Goal: Task Accomplishment & Management: Complete application form

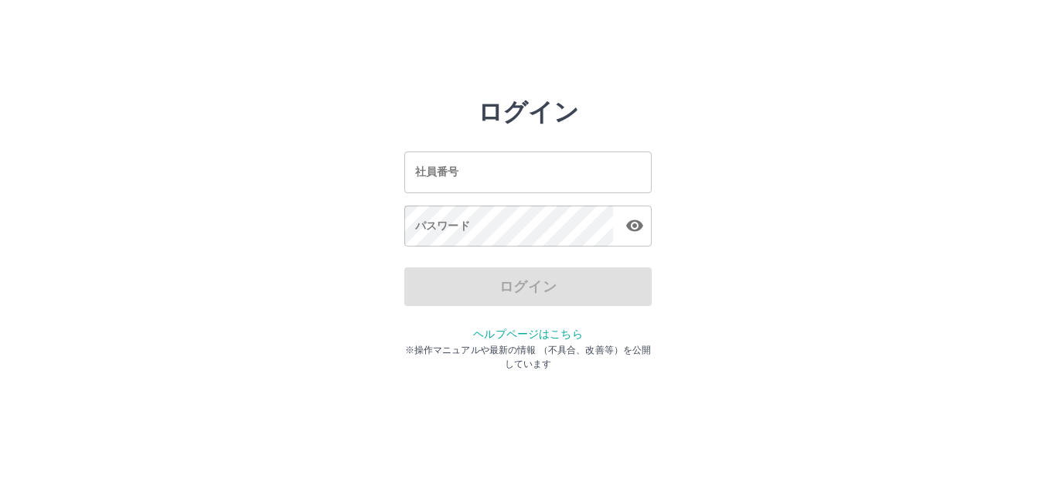
drag, startPoint x: 0, startPoint y: 0, endPoint x: 509, endPoint y: 181, distance: 540.6
click at [509, 182] on input "社員番号" at bounding box center [527, 172] width 247 height 41
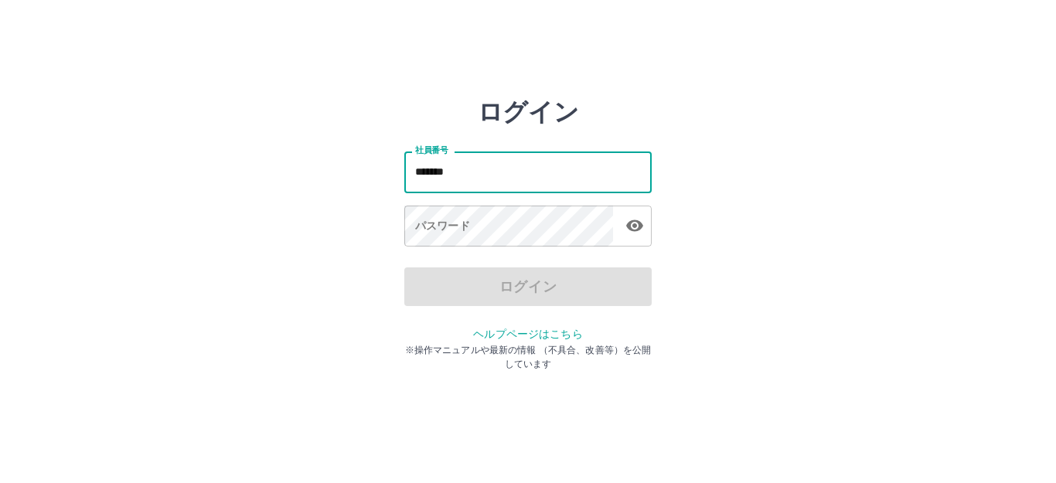
type input "*******"
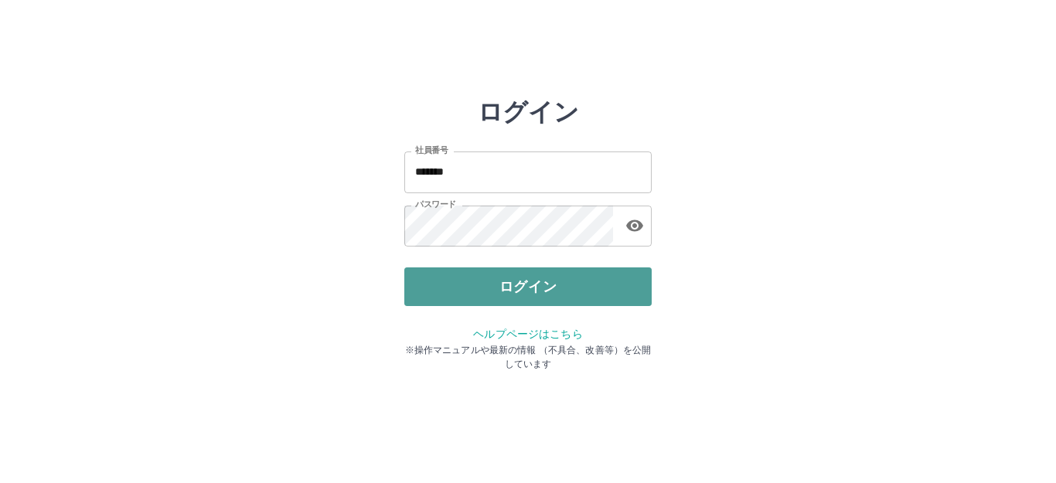
click at [542, 286] on button "ログイン" at bounding box center [527, 286] width 247 height 39
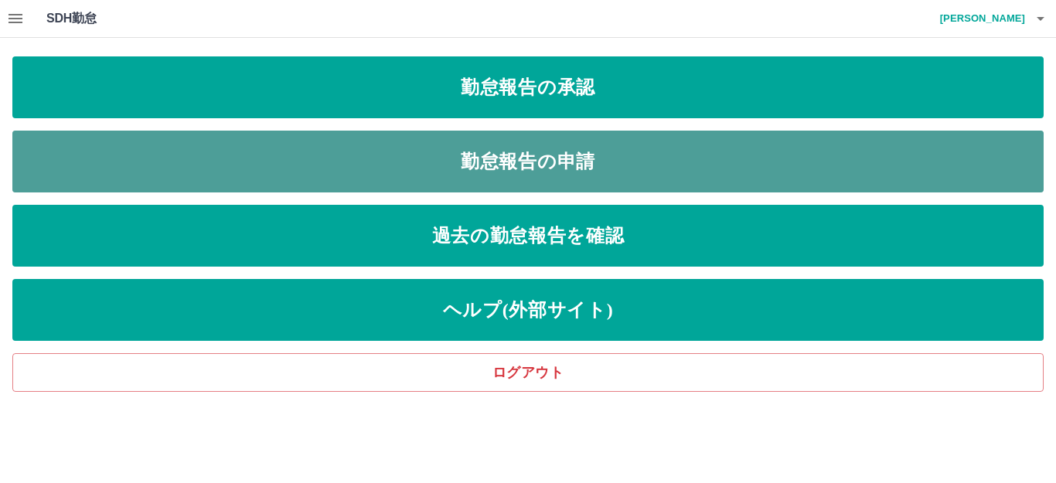
click at [557, 158] on link "勤怠報告の申請" at bounding box center [527, 162] width 1031 height 62
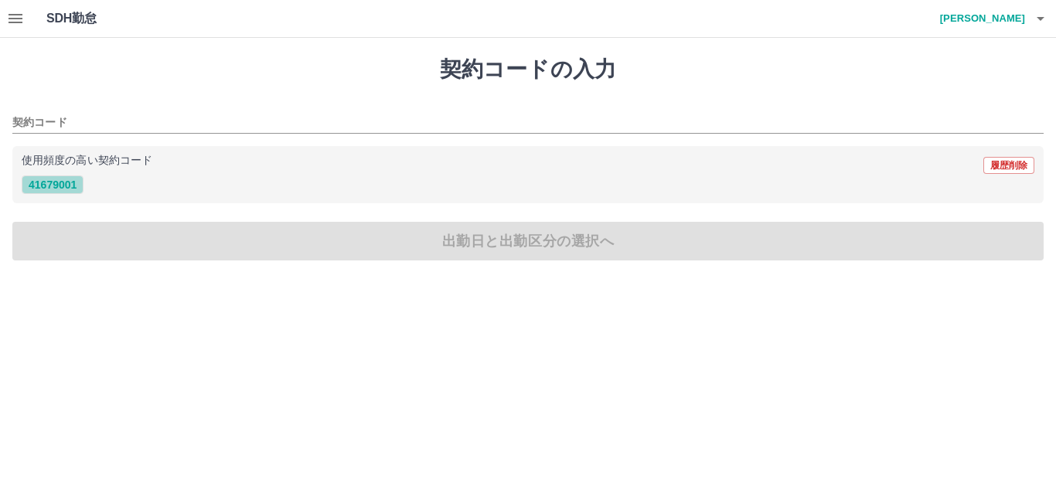
click at [73, 186] on button "41679001" at bounding box center [53, 184] width 62 height 19
type input "********"
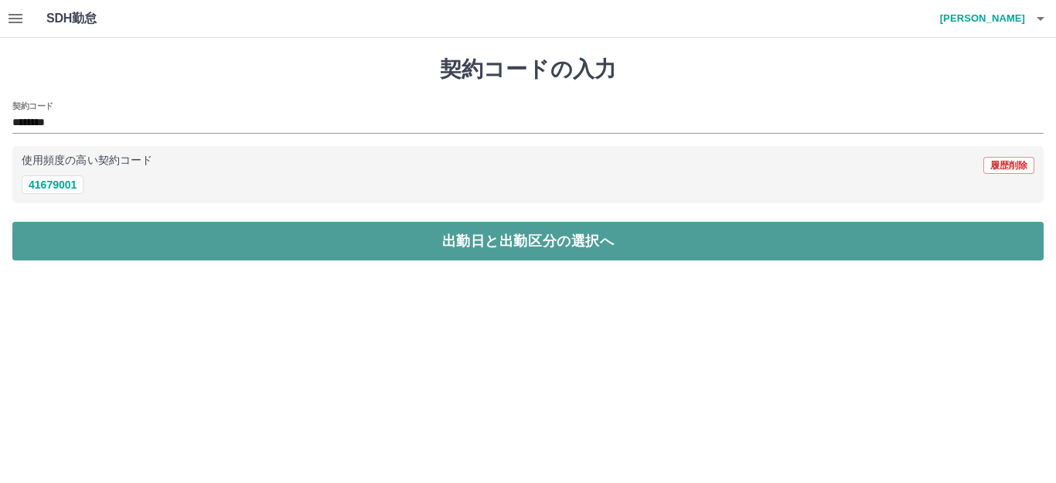
click at [458, 243] on button "出勤日と出勤区分の選択へ" at bounding box center [527, 241] width 1031 height 39
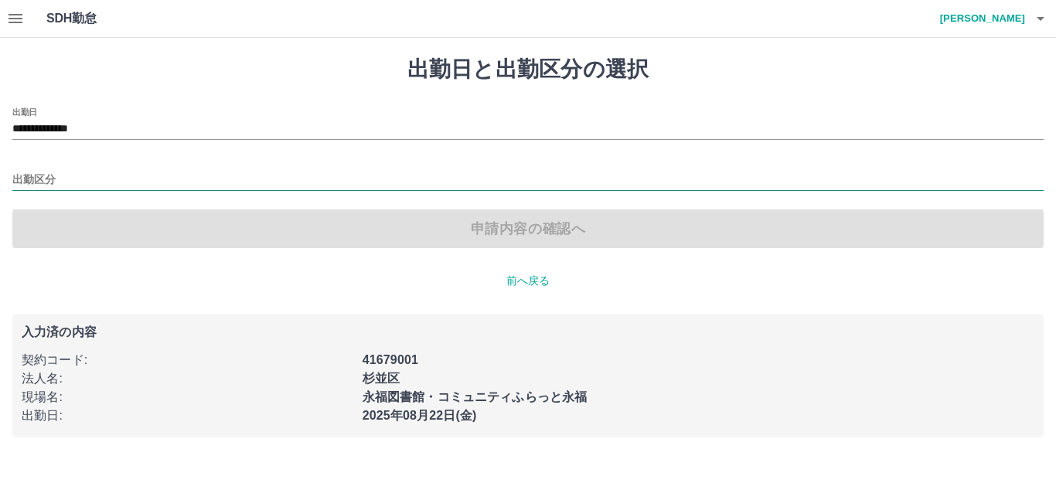
click at [65, 182] on input "出勤区分" at bounding box center [527, 180] width 1031 height 19
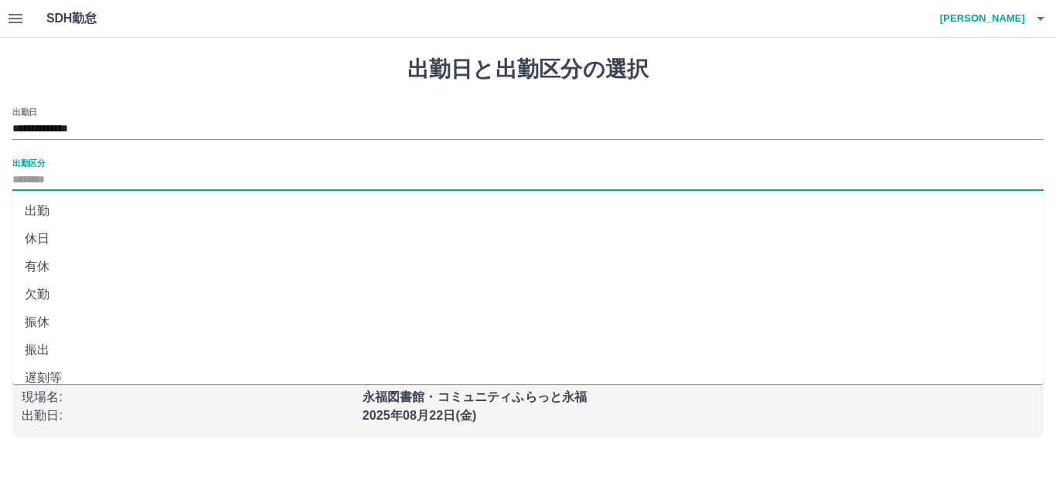
click at [57, 210] on li "出勤" at bounding box center [527, 211] width 1031 height 28
type input "**"
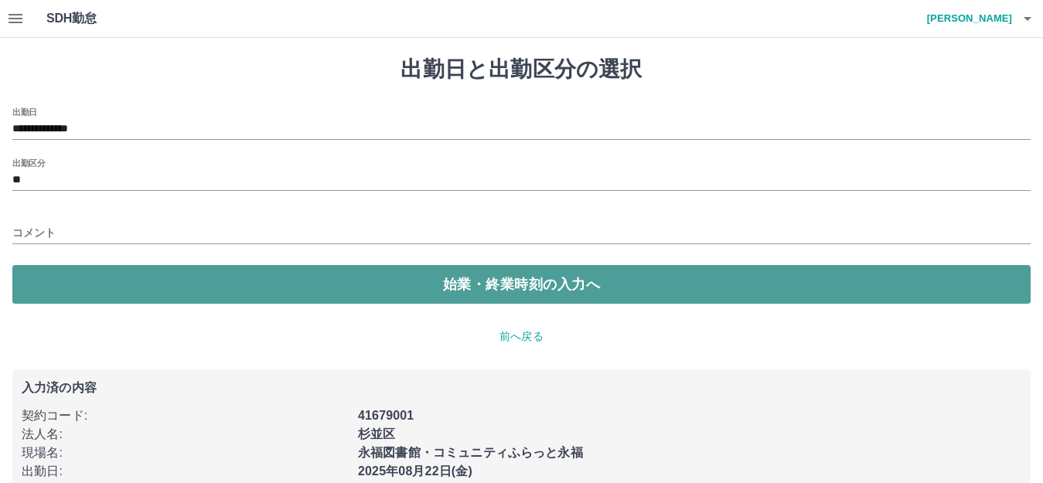
click at [543, 288] on button "始業・終業時刻の入力へ" at bounding box center [521, 284] width 1018 height 39
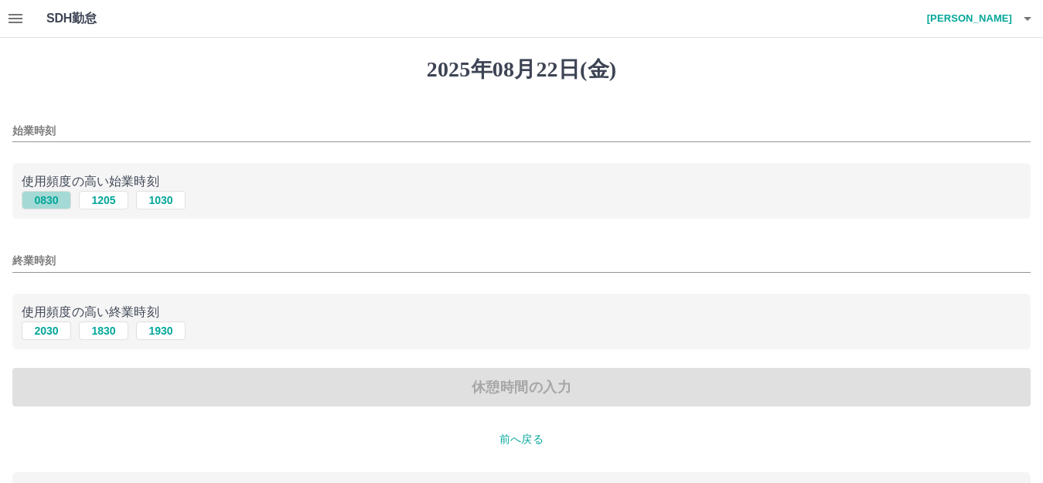
click at [53, 196] on button "0830" at bounding box center [46, 200] width 49 height 19
type input "****"
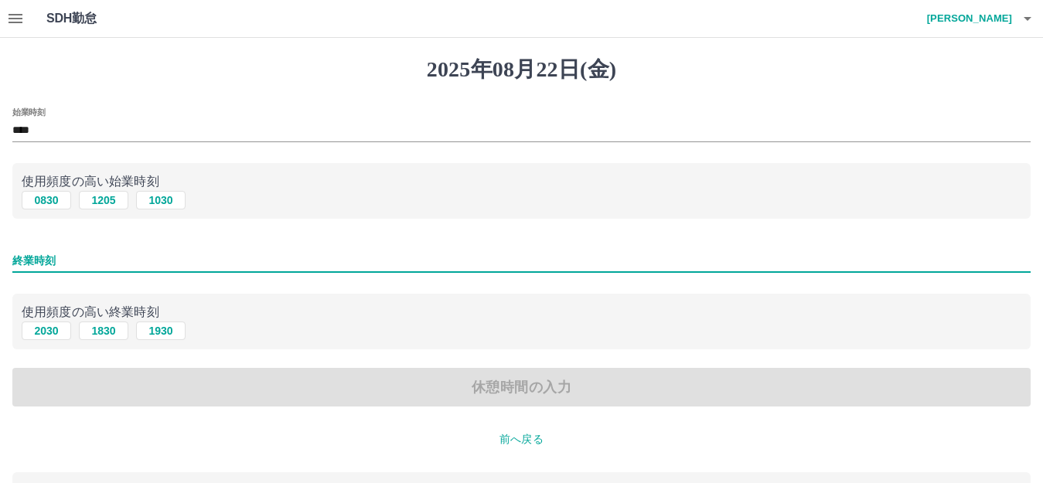
click at [93, 258] on input "終業時刻" at bounding box center [521, 261] width 1018 height 22
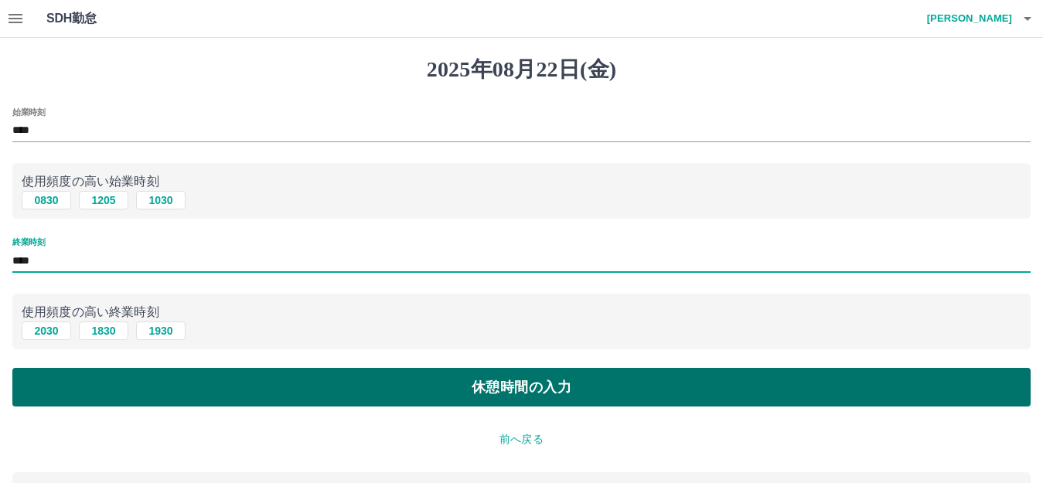
type input "****"
click at [533, 389] on button "休憩時間の入力" at bounding box center [521, 387] width 1018 height 39
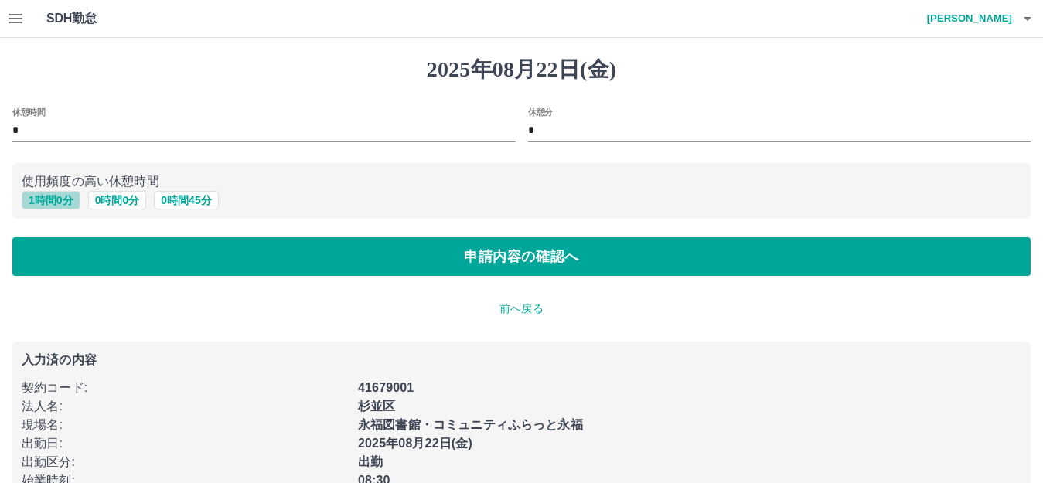
click at [41, 195] on button "1 時間 0 分" at bounding box center [51, 200] width 59 height 19
type input "*"
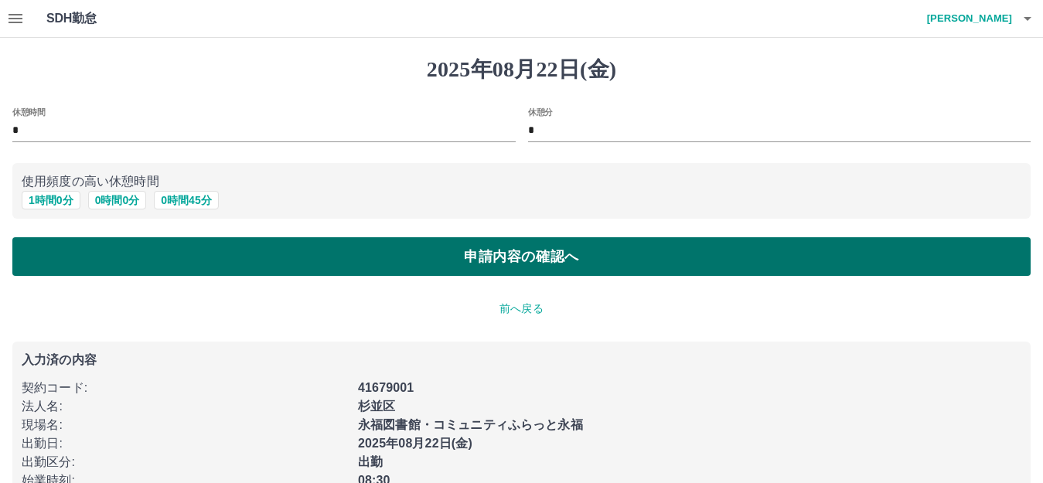
click at [408, 258] on button "申請内容の確認へ" at bounding box center [521, 256] width 1018 height 39
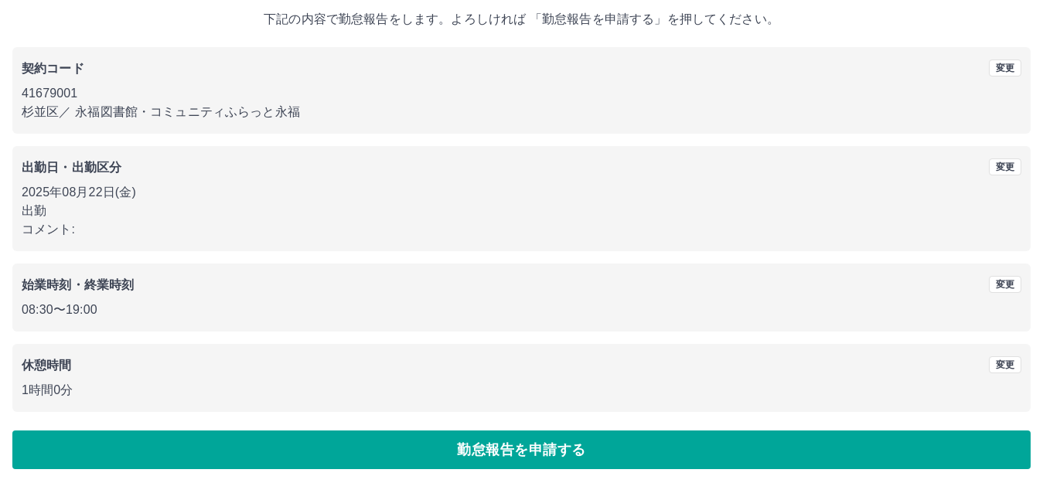
scroll to position [96, 0]
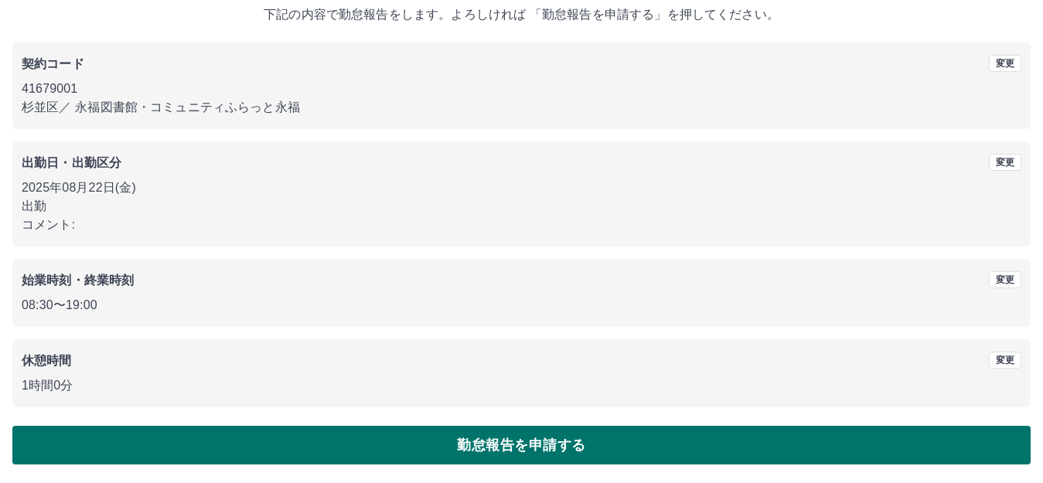
click at [587, 442] on button "勤怠報告を申請する" at bounding box center [521, 445] width 1018 height 39
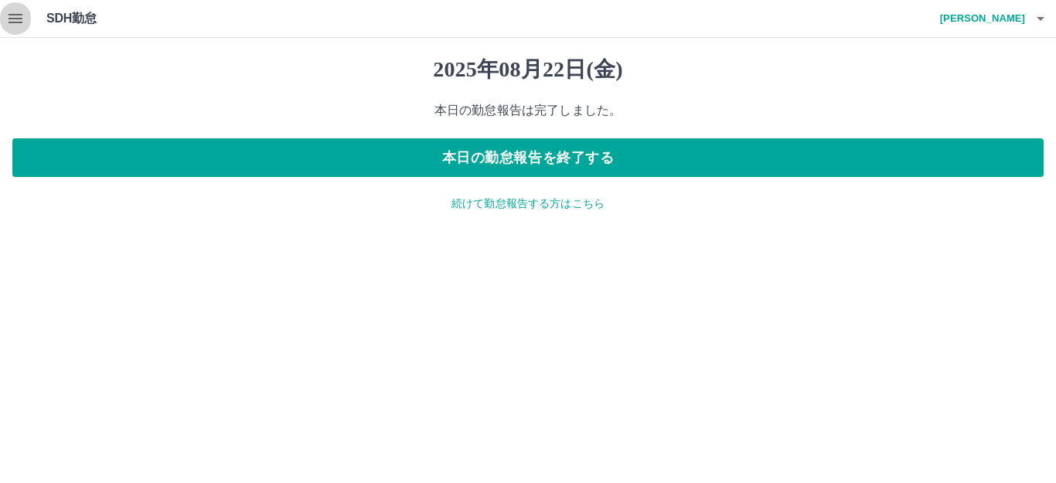
click at [21, 23] on icon "button" at bounding box center [16, 18] width 14 height 9
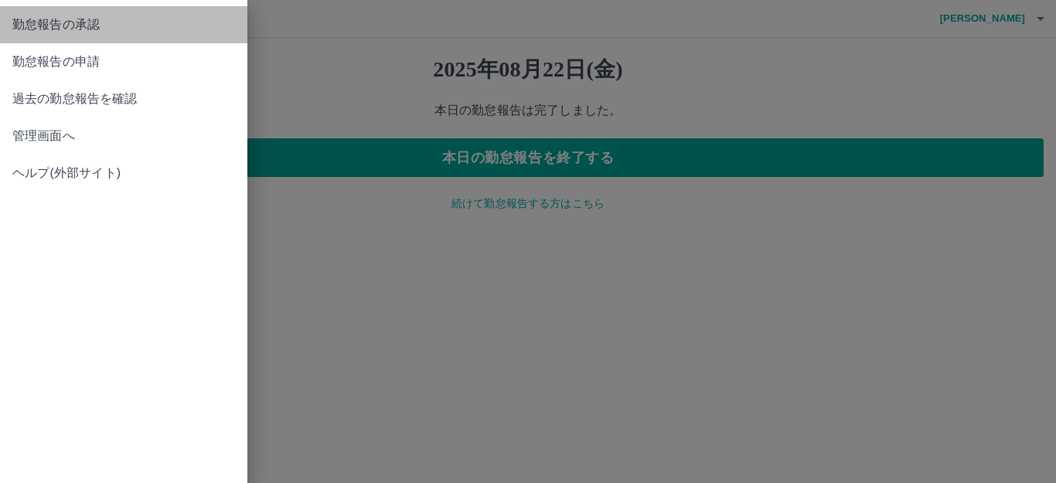
click at [37, 30] on span "勤怠報告の承認" at bounding box center [123, 24] width 223 height 19
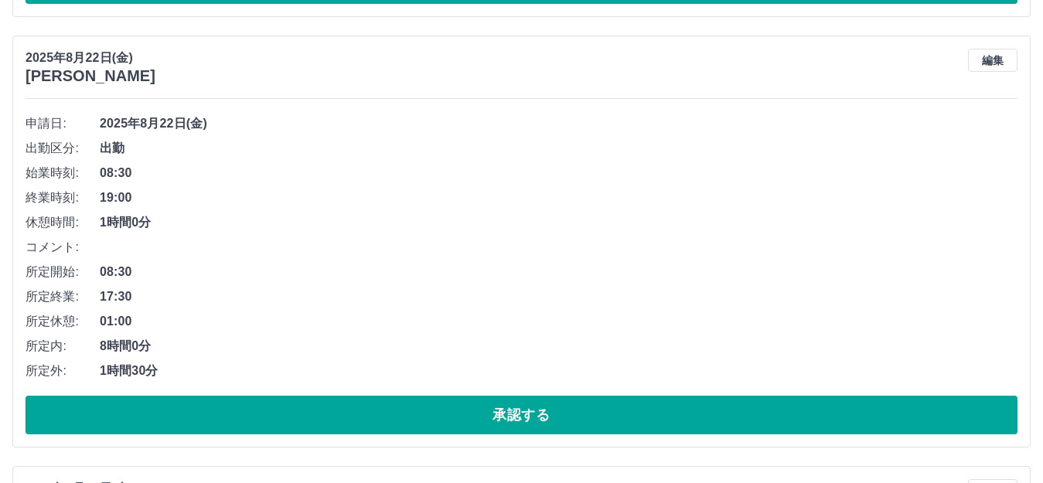
scroll to position [3170, 0]
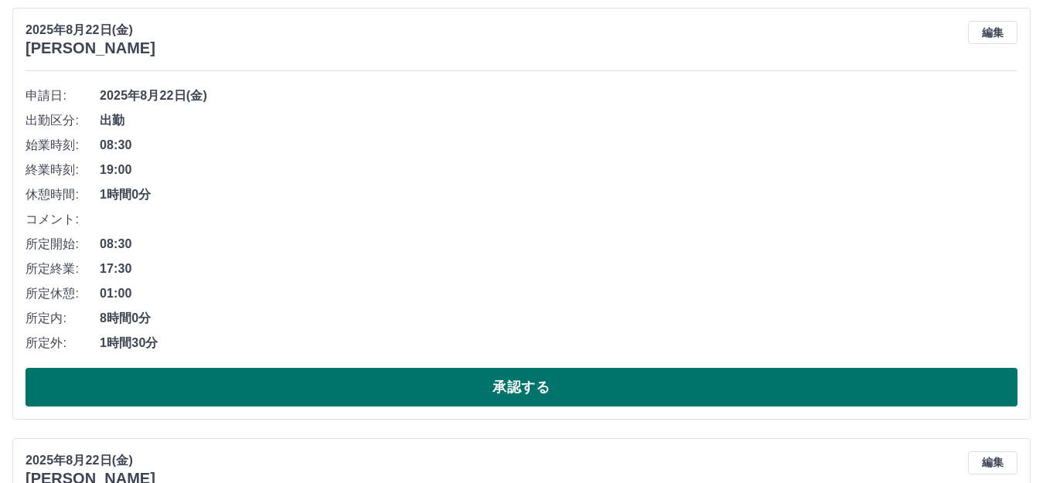
click at [576, 383] on button "承認する" at bounding box center [522, 387] width 992 height 39
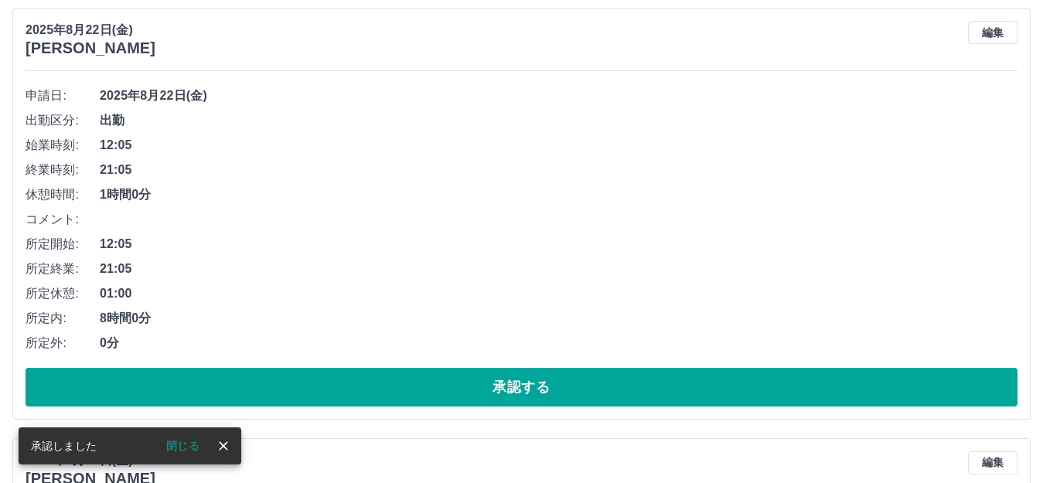
scroll to position [2739, 0]
